Goal: Information Seeking & Learning: Learn about a topic

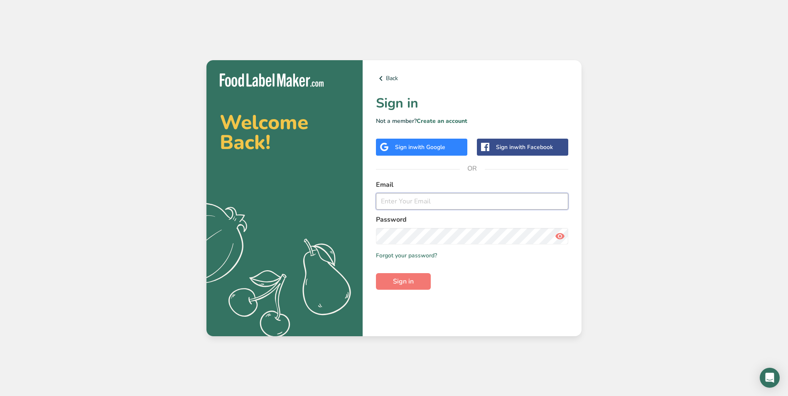
click at [403, 199] on input "email" at bounding box center [472, 201] width 192 height 17
type input "[EMAIL_ADDRESS][DOMAIN_NAME]"
click at [415, 278] on button "Sign in" at bounding box center [403, 281] width 55 height 17
click at [417, 281] on button "Sign in" at bounding box center [403, 281] width 55 height 17
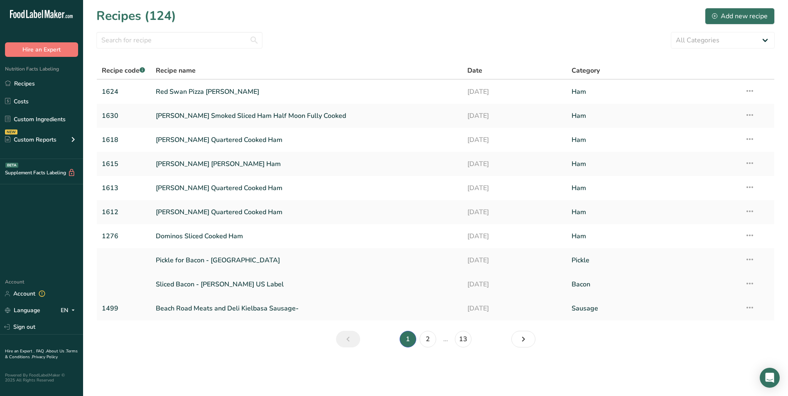
click at [253, 284] on link "Sliced Bacon - Cherry Pink US Label" at bounding box center [307, 284] width 302 height 17
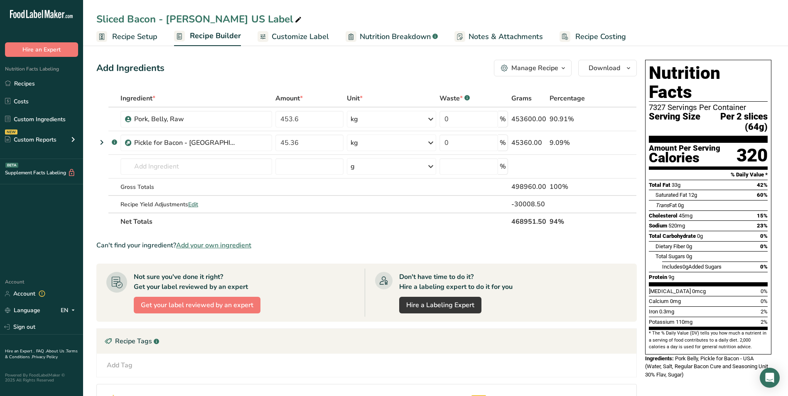
click at [365, 36] on span "Nutrition Breakdown" at bounding box center [395, 36] width 71 height 11
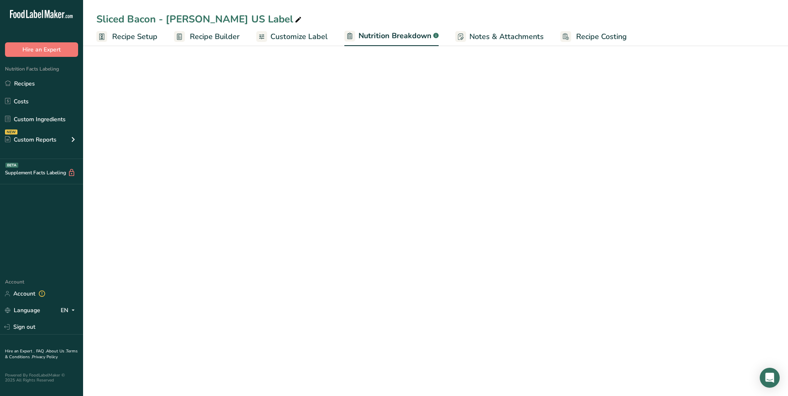
select select "Calories"
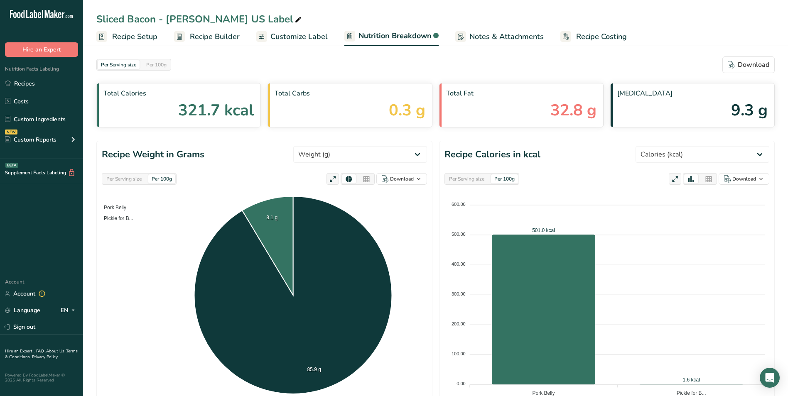
click at [169, 177] on div "Per 100g" at bounding box center [161, 178] width 27 height 9
click at [164, 179] on div "Per 100g" at bounding box center [161, 178] width 27 height 9
click at [124, 179] on div "Per Serving size" at bounding box center [124, 178] width 42 height 9
click at [160, 178] on div "Per 100g" at bounding box center [161, 178] width 27 height 9
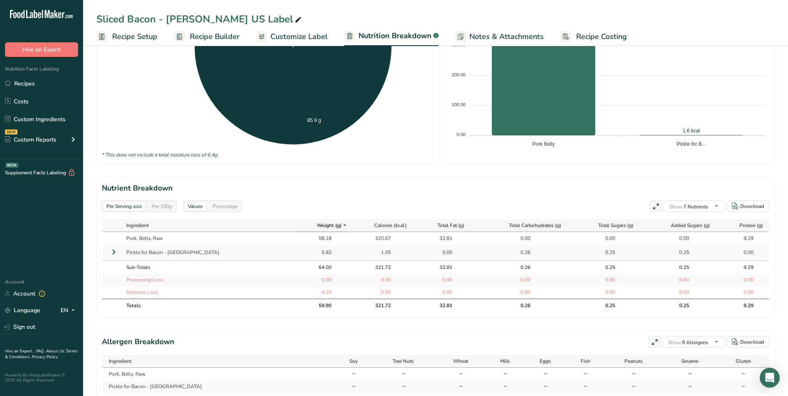
scroll to position [284, 0]
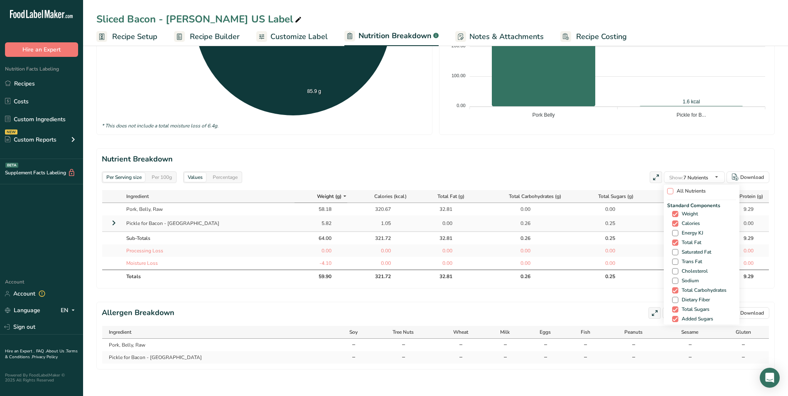
click at [667, 188] on span at bounding box center [670, 191] width 6 height 6
click at [667, 189] on input "All Nutrients" at bounding box center [669, 191] width 5 height 5
checkbox input "true"
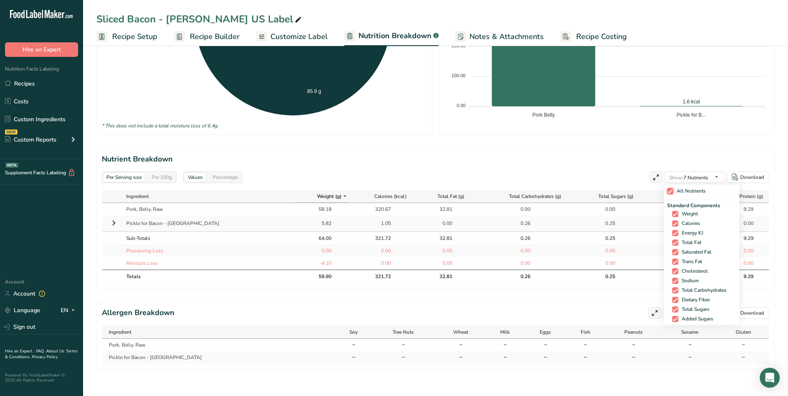
checkbox input "true"
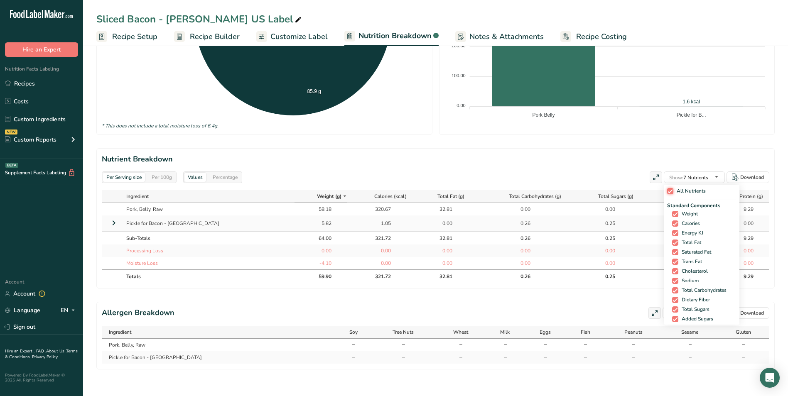
checkbox input "true"
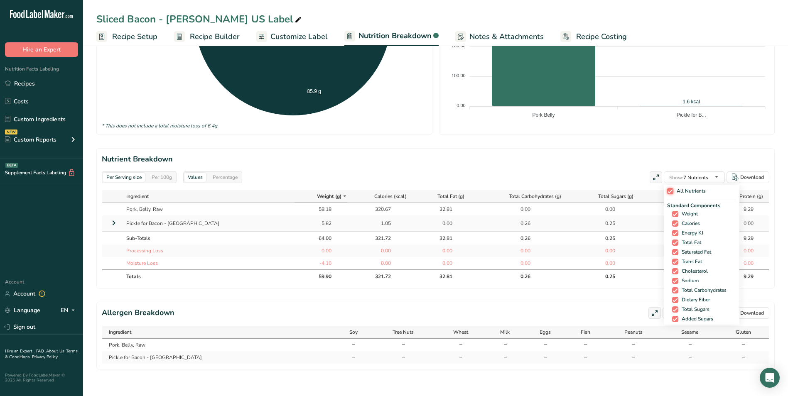
checkbox input "true"
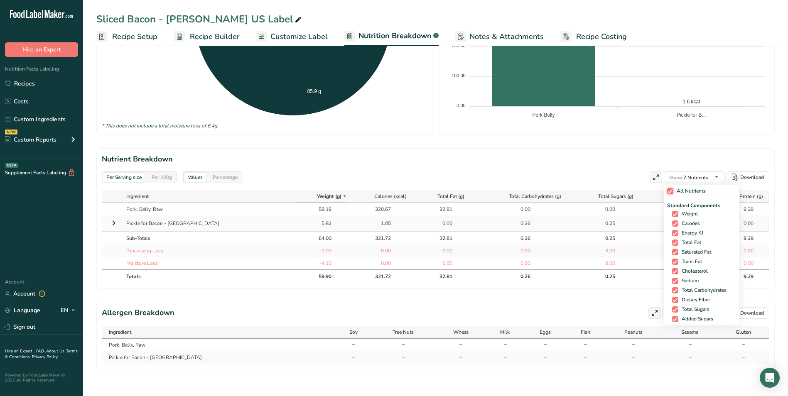
checkbox input "true"
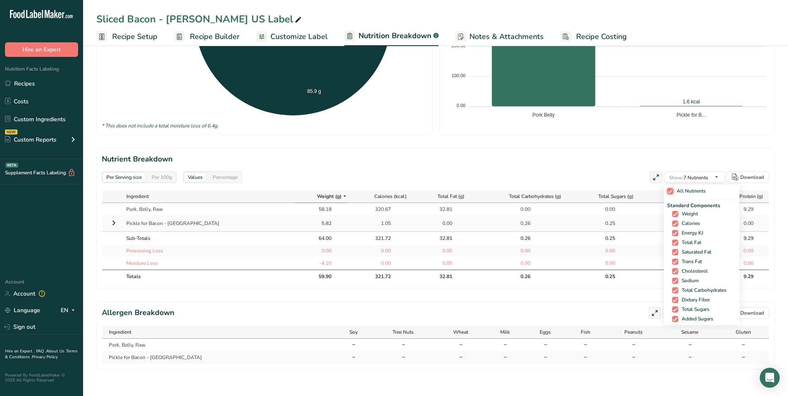
checkbox input "true"
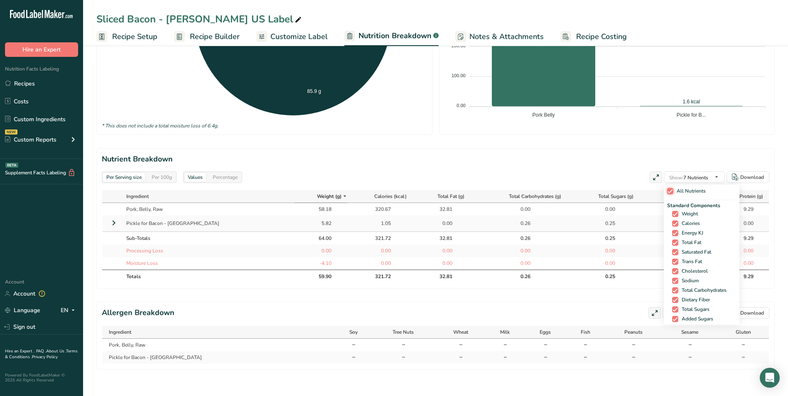
checkbox input "true"
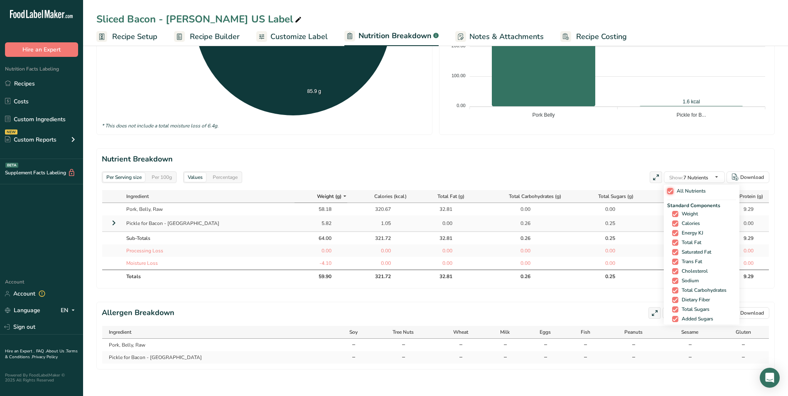
checkbox input "true"
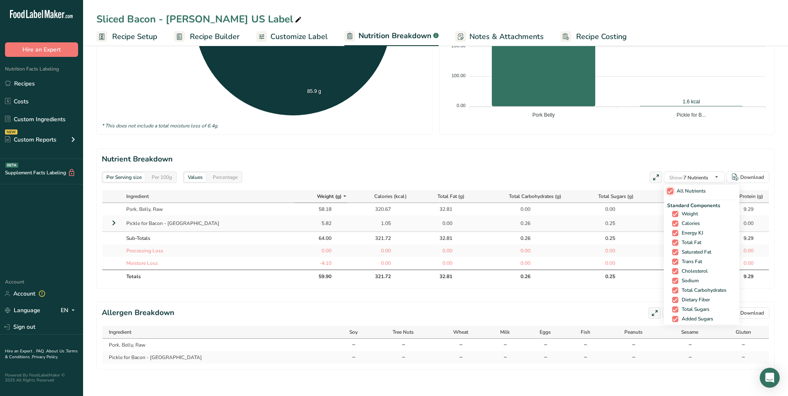
checkbox input "true"
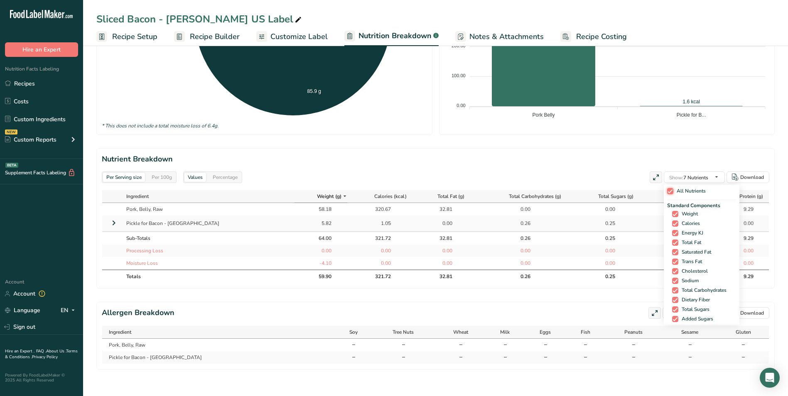
checkbox input "true"
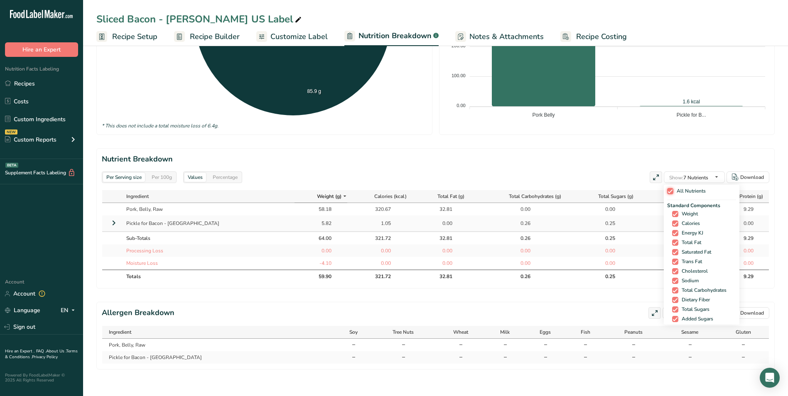
checkbox input "true"
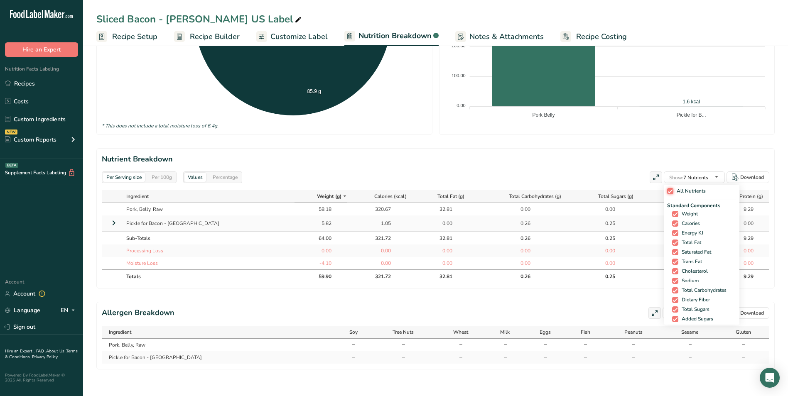
checkbox input "true"
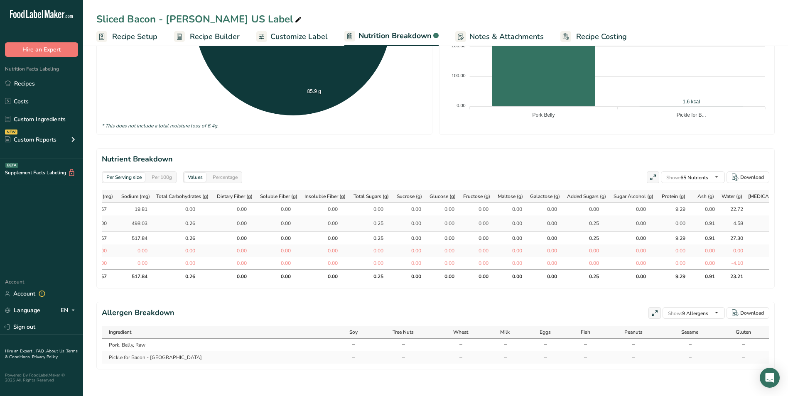
scroll to position [0, 648]
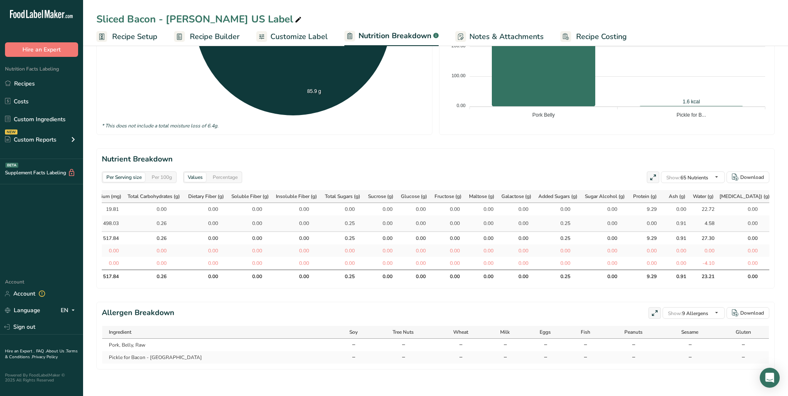
click at [158, 173] on div "Per 100g" at bounding box center [161, 177] width 27 height 9
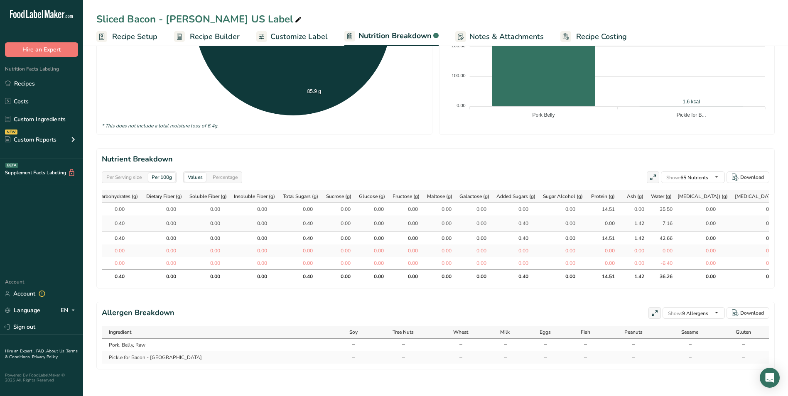
scroll to position [0, 891]
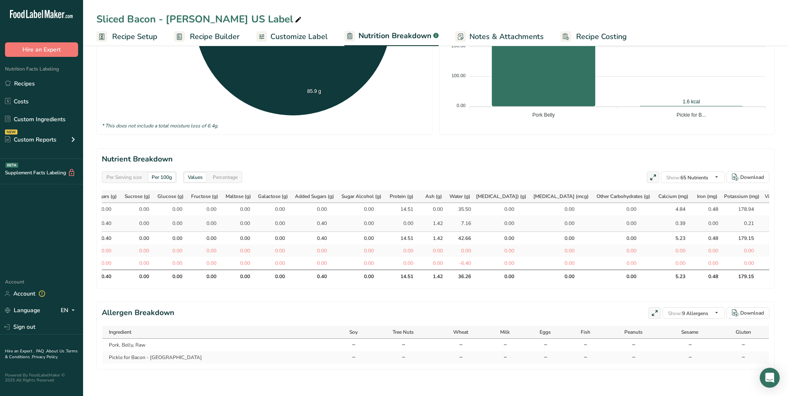
drag, startPoint x: 132, startPoint y: 173, endPoint x: 135, endPoint y: 176, distance: 4.4
click at [133, 176] on div "Per Serving size Per 100g" at bounding box center [139, 178] width 75 height 12
click at [132, 173] on div "Per Serving size" at bounding box center [124, 177] width 42 height 9
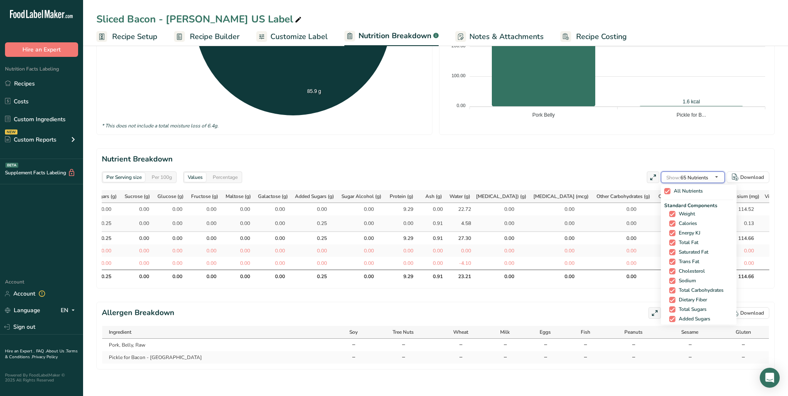
click at [716, 172] on icon "button" at bounding box center [716, 177] width 7 height 10
click at [665, 188] on span at bounding box center [667, 191] width 6 height 6
click at [665, 189] on input "All Nutrients" at bounding box center [666, 191] width 5 height 5
checkbox input "false"
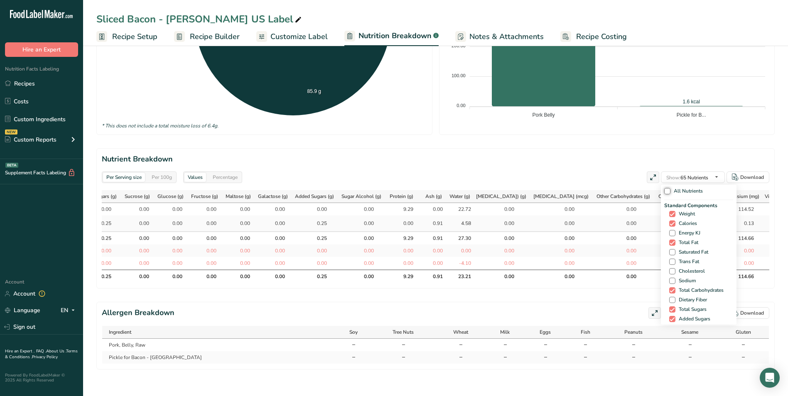
checkbox input "false"
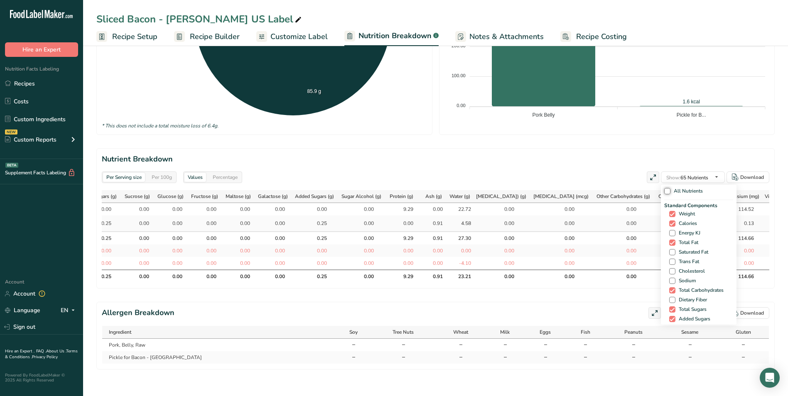
checkbox input "false"
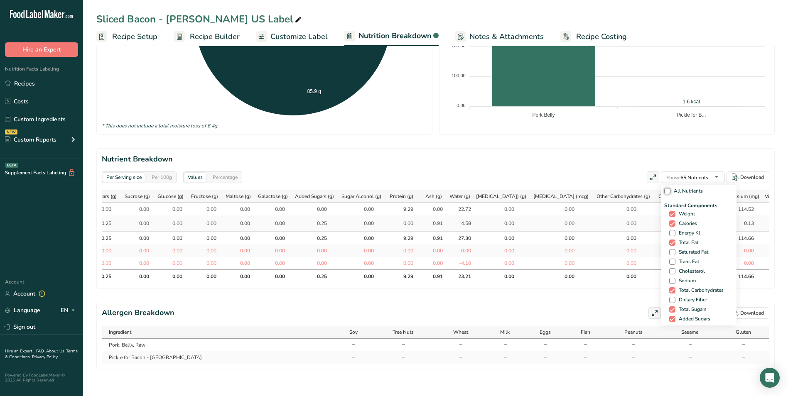
checkbox input "false"
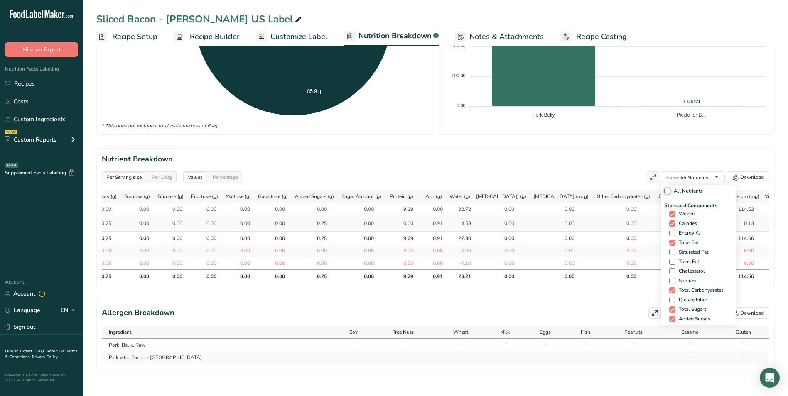
checkbox input "false"
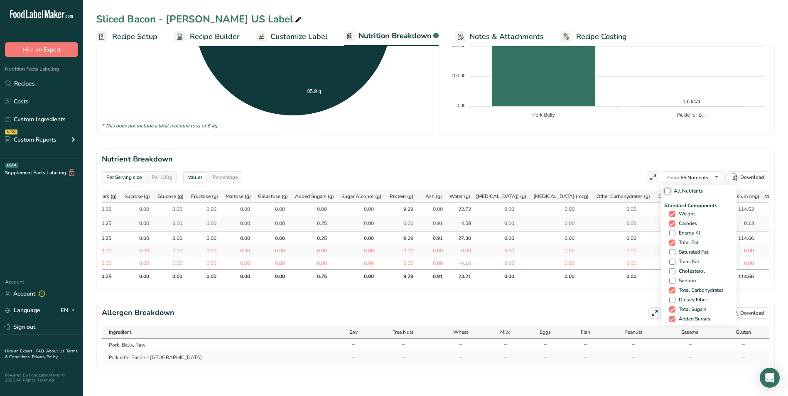
checkbox input "false"
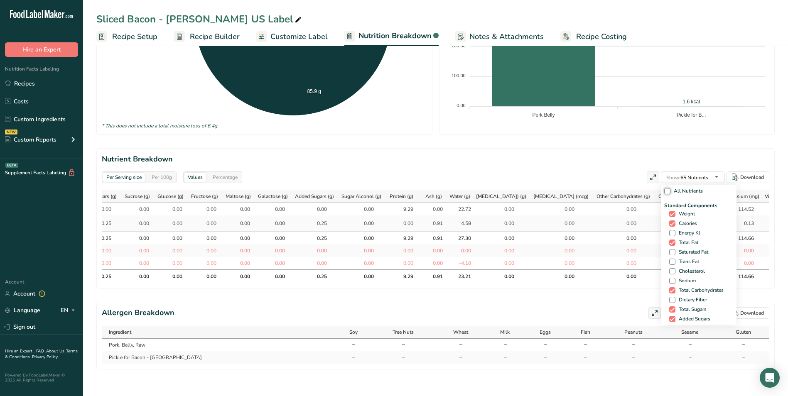
checkbox input "false"
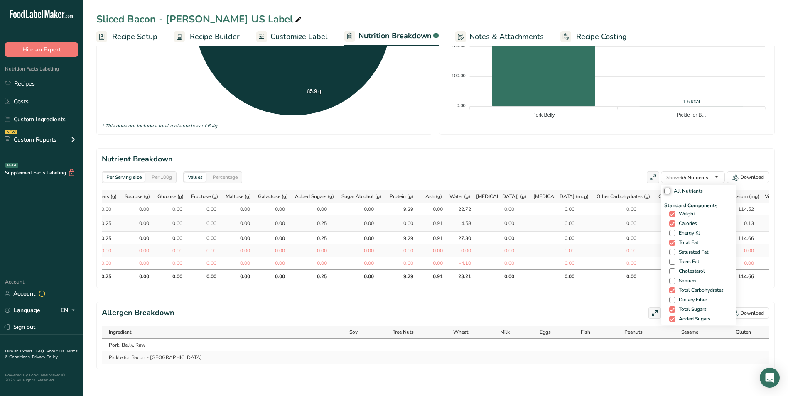
checkbox input "false"
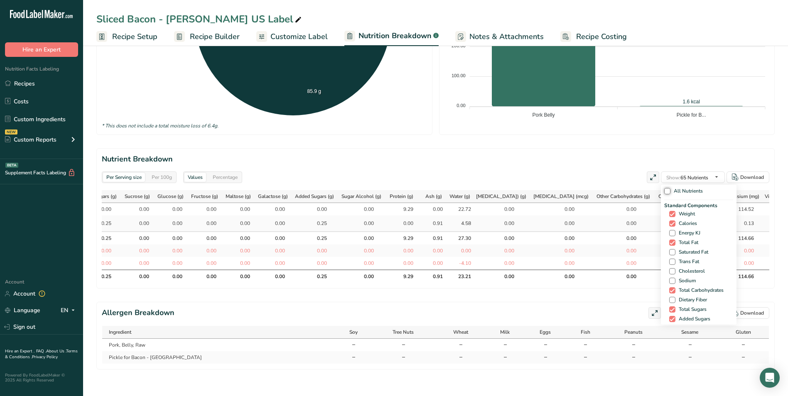
checkbox input "false"
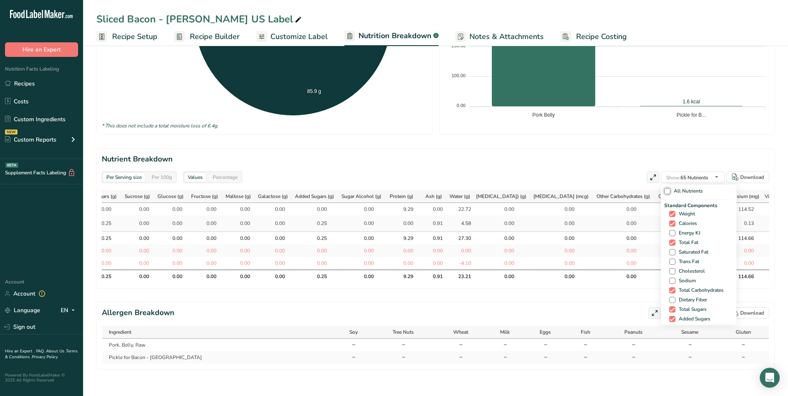
checkbox input "false"
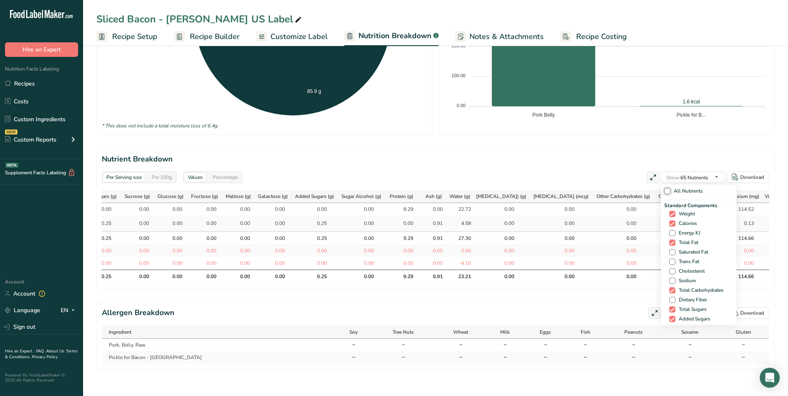
checkbox input "false"
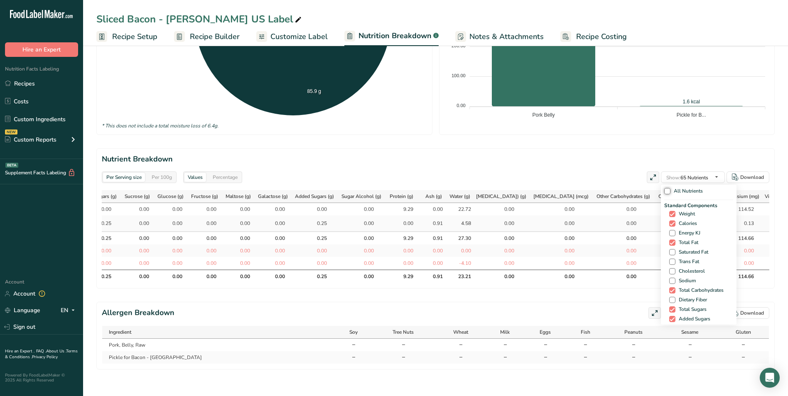
checkbox input "false"
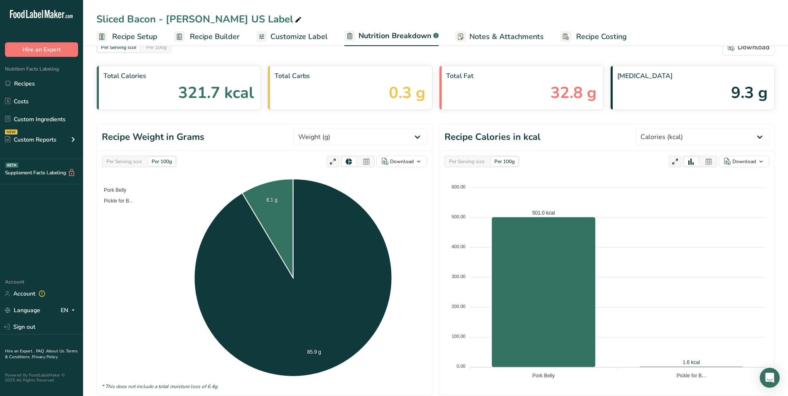
scroll to position [0, 0]
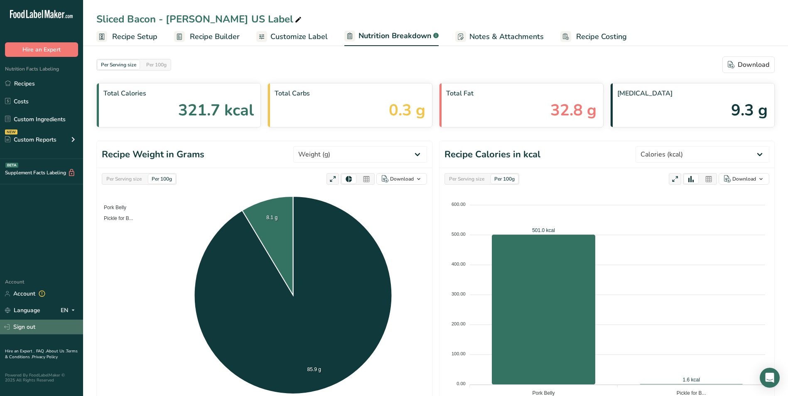
click at [30, 324] on link "Sign out" at bounding box center [41, 327] width 83 height 15
